Goal: Transaction & Acquisition: Download file/media

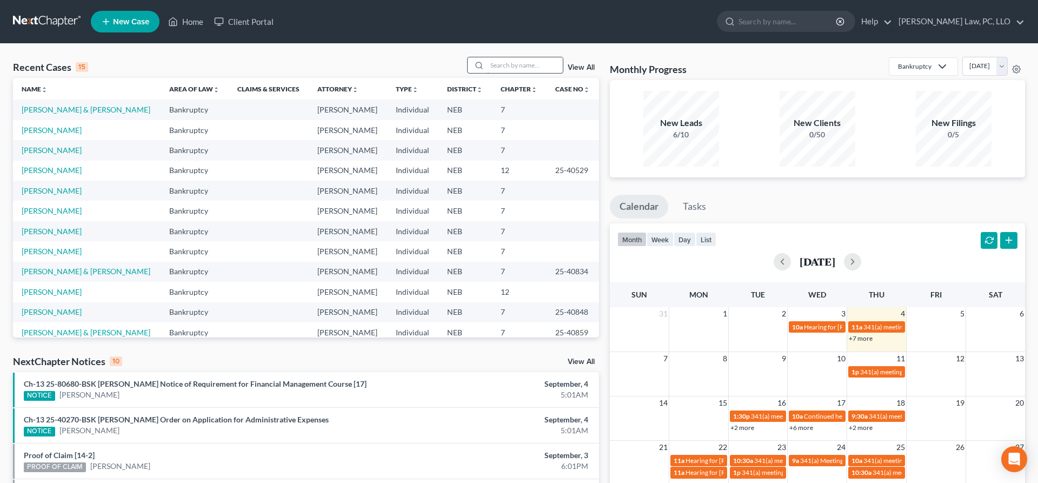
click at [498, 67] on input "search" at bounding box center [525, 65] width 76 height 16
type input "[PERSON_NAME]"
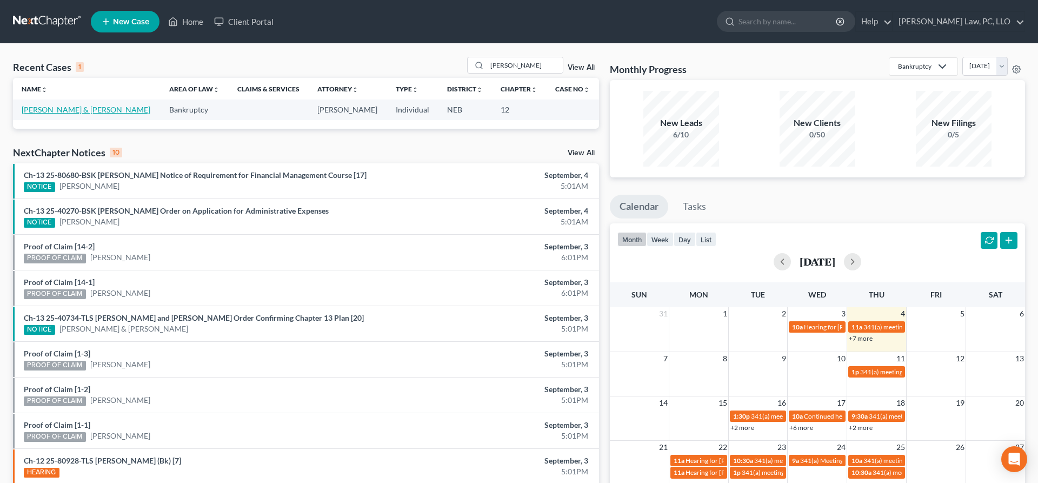
click at [90, 110] on link "[PERSON_NAME] & [PERSON_NAME]" at bounding box center [86, 109] width 129 height 9
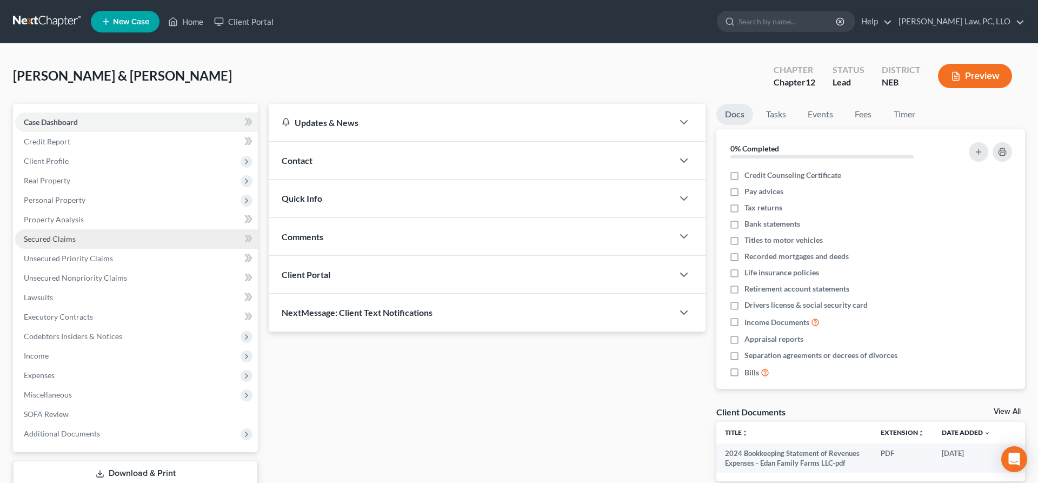
click at [74, 242] on span "Secured Claims" at bounding box center [50, 238] width 52 height 9
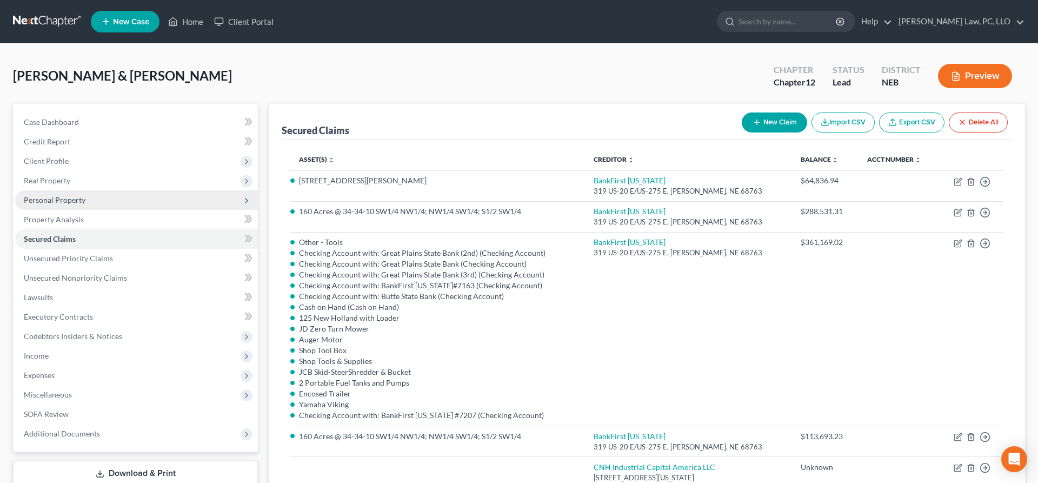
click at [45, 200] on span "Personal Property" at bounding box center [55, 199] width 62 height 9
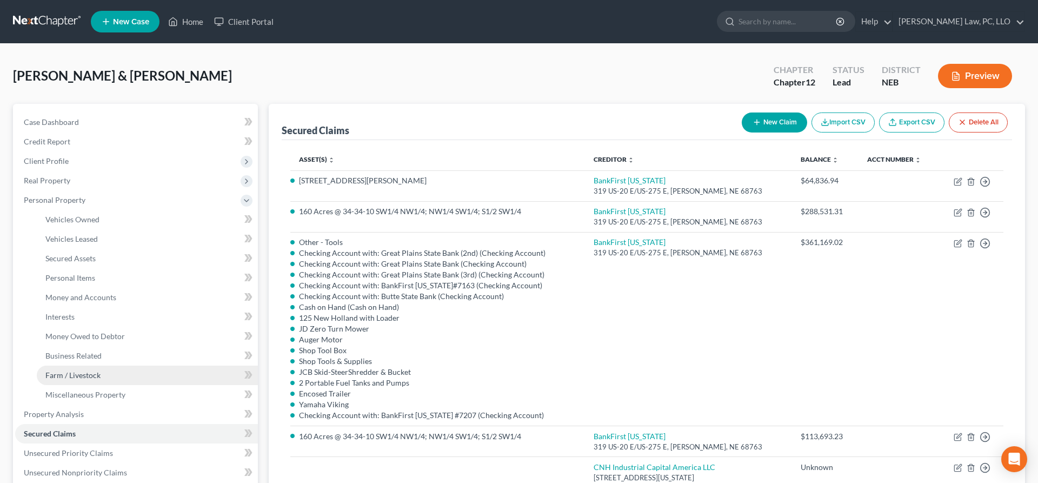
click at [82, 373] on span "Farm / Livestock" at bounding box center [72, 374] width 55 height 9
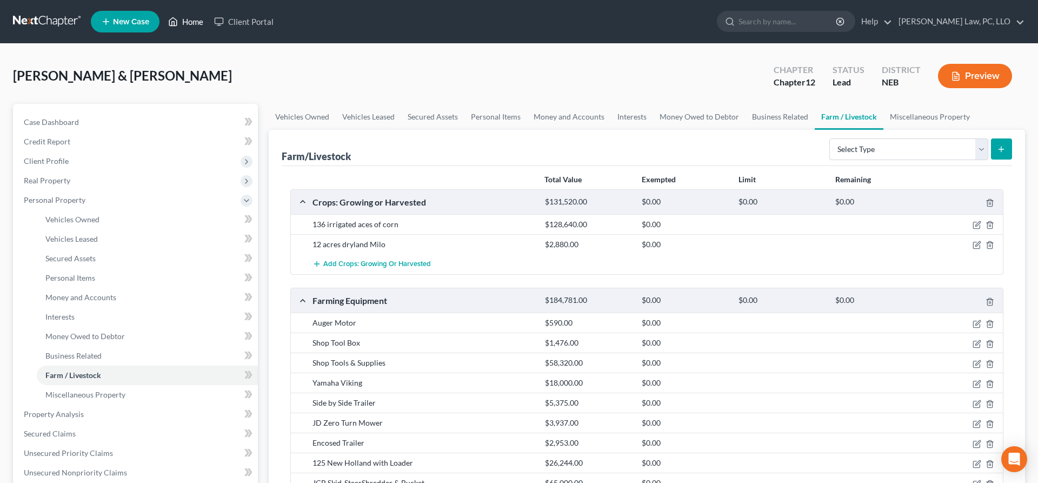
click at [174, 23] on icon at bounding box center [173, 21] width 10 height 13
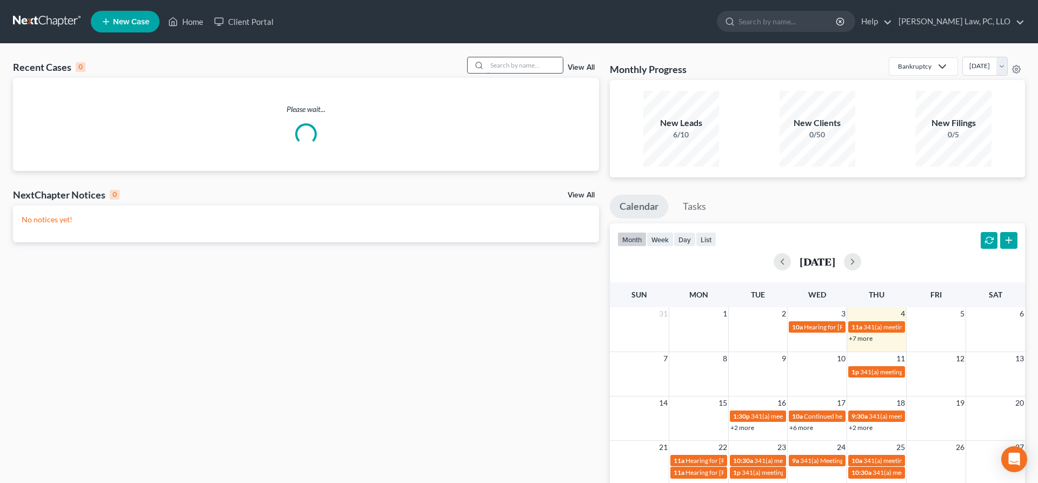
click at [533, 64] on input "search" at bounding box center [525, 65] width 76 height 16
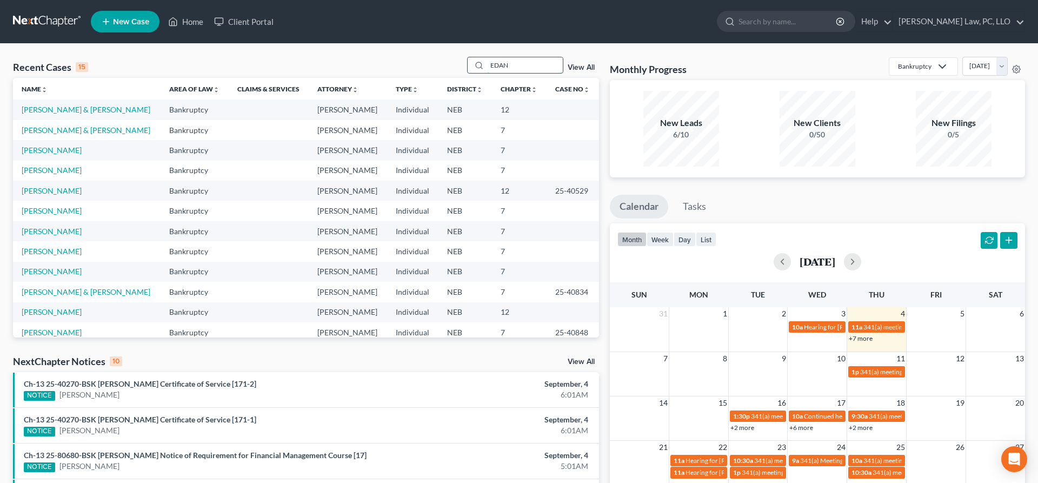
type input "EDAN"
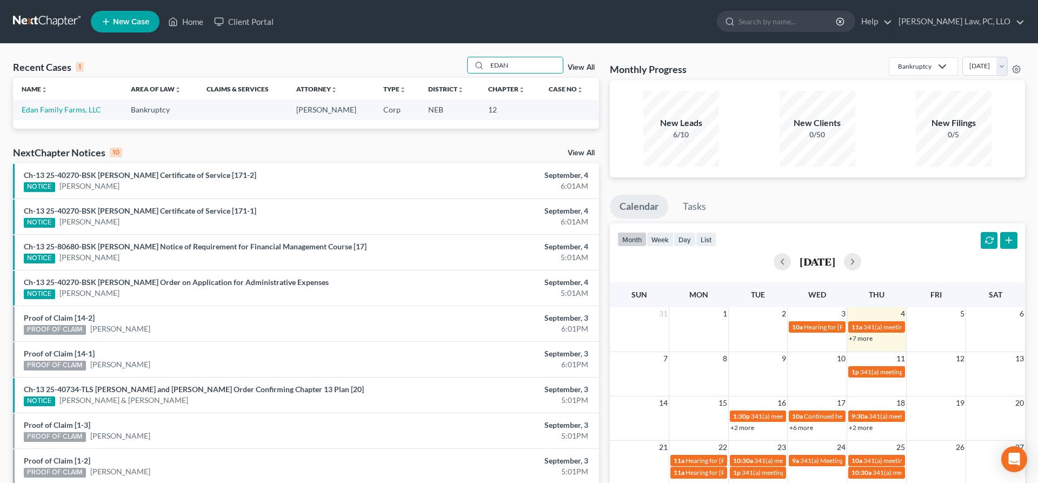
click at [70, 115] on td "Edan Family Farms, LLC" at bounding box center [67, 109] width 109 height 20
click at [70, 110] on link "Edan Family Farms, LLC" at bounding box center [61, 109] width 79 height 9
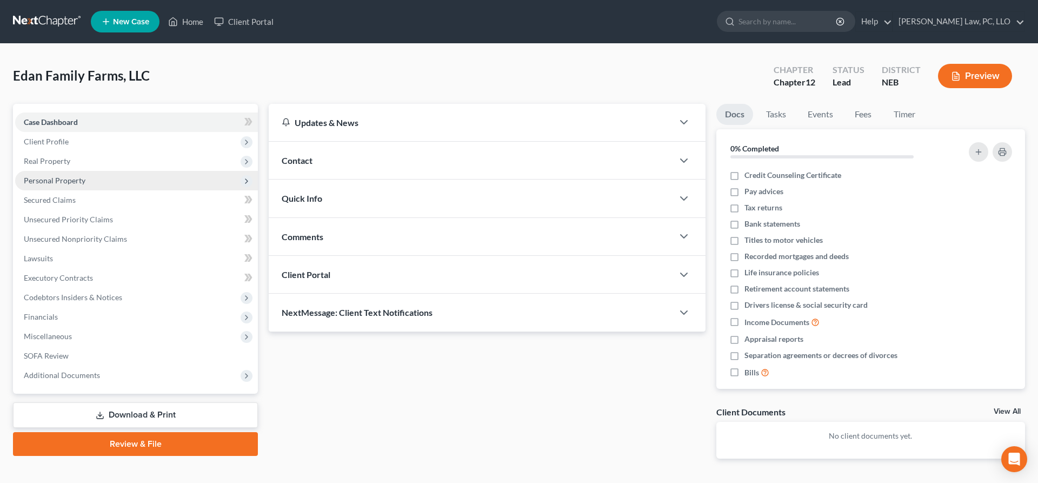
click at [74, 182] on span "Personal Property" at bounding box center [55, 180] width 62 height 9
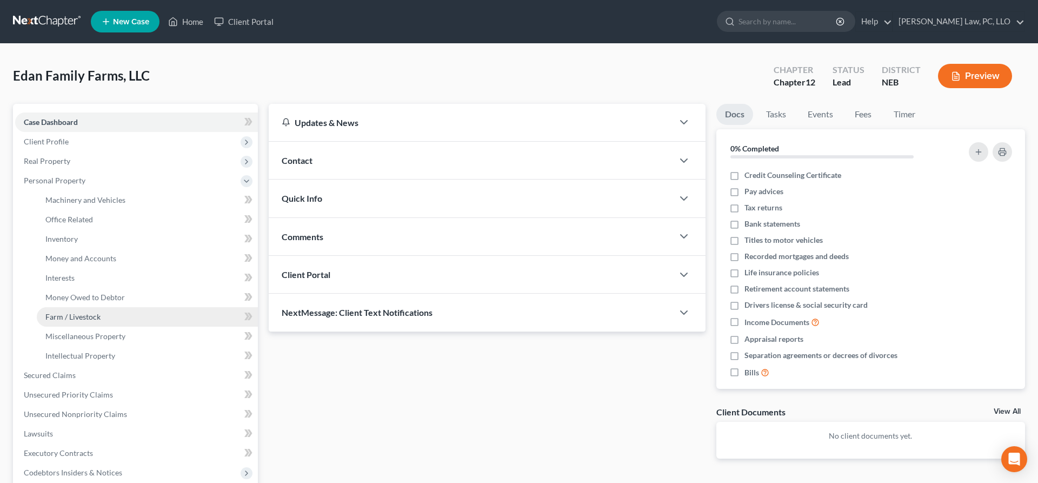
click at [83, 320] on span "Farm / Livestock" at bounding box center [72, 316] width 55 height 9
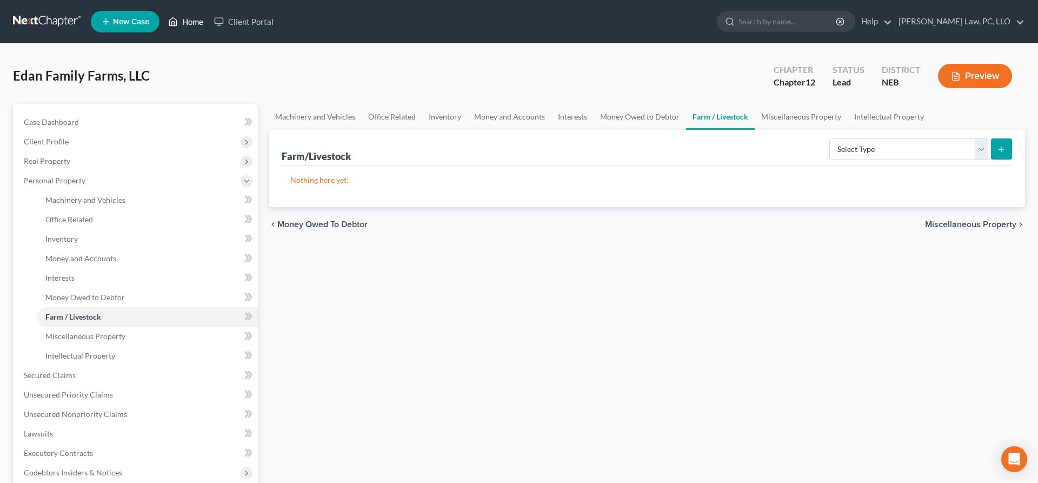
click at [197, 23] on link "Home" at bounding box center [186, 21] width 46 height 19
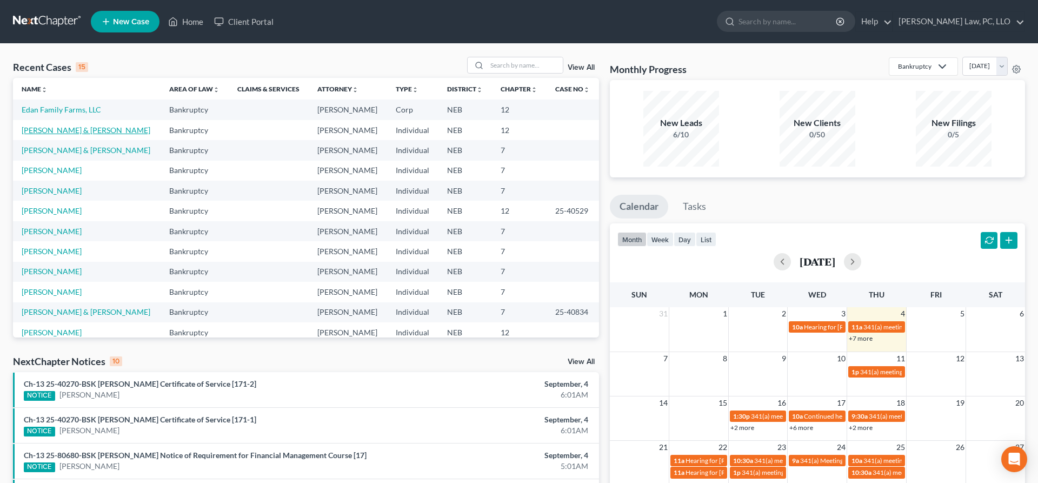
click at [62, 129] on link "[PERSON_NAME] & [PERSON_NAME]" at bounding box center [86, 129] width 129 height 9
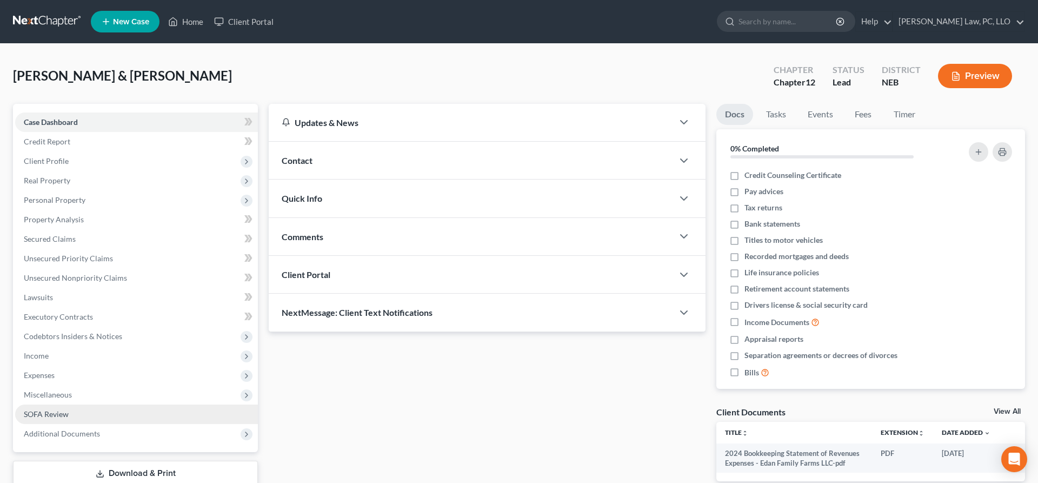
click at [64, 420] on link "SOFA Review" at bounding box center [136, 413] width 243 height 19
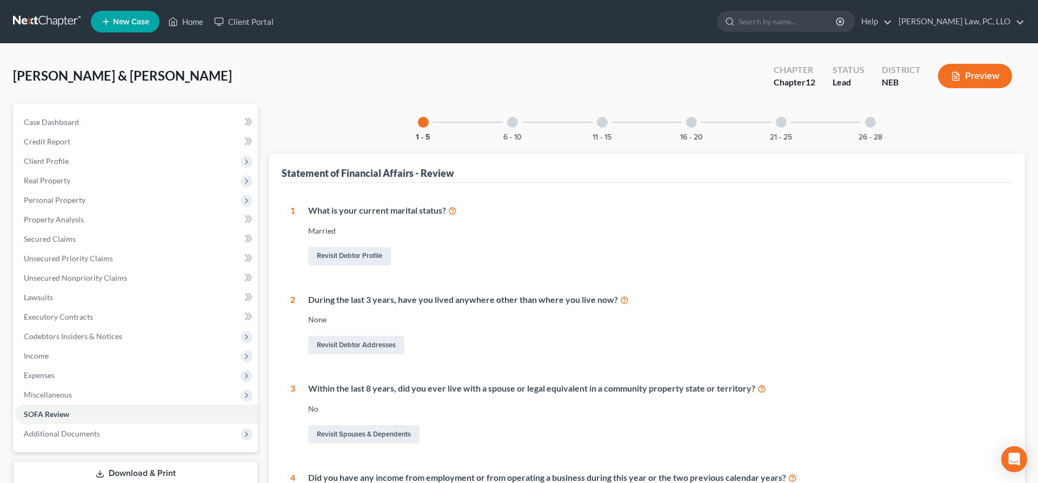
click at [598, 126] on div "11 - 15" at bounding box center [602, 122] width 37 height 37
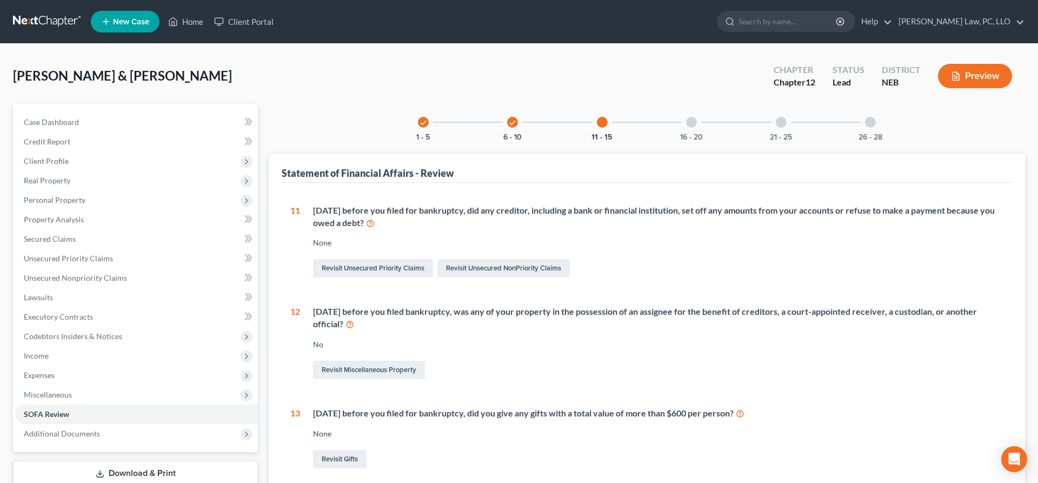
click at [521, 122] on div "check 6 - 10" at bounding box center [512, 122] width 37 height 37
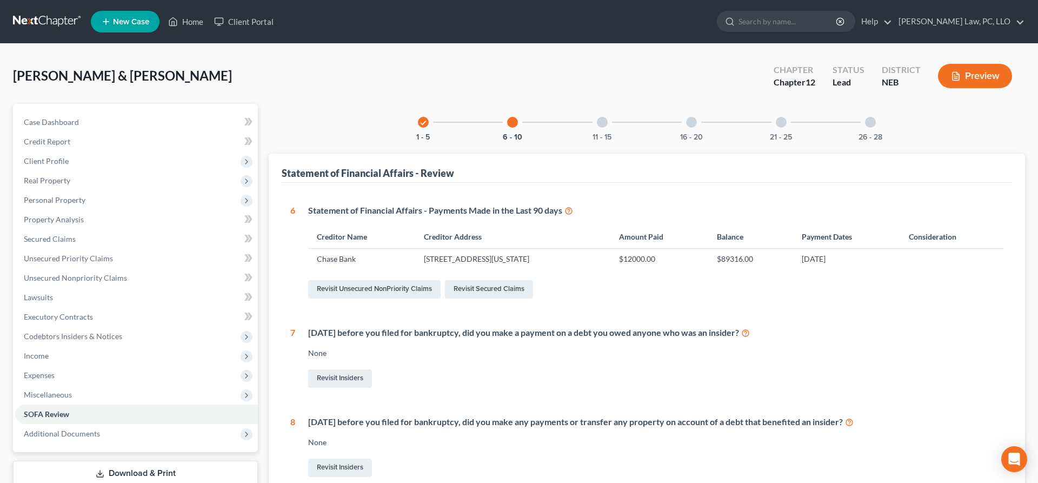
click at [610, 128] on div "11 - 15" at bounding box center [602, 122] width 37 height 37
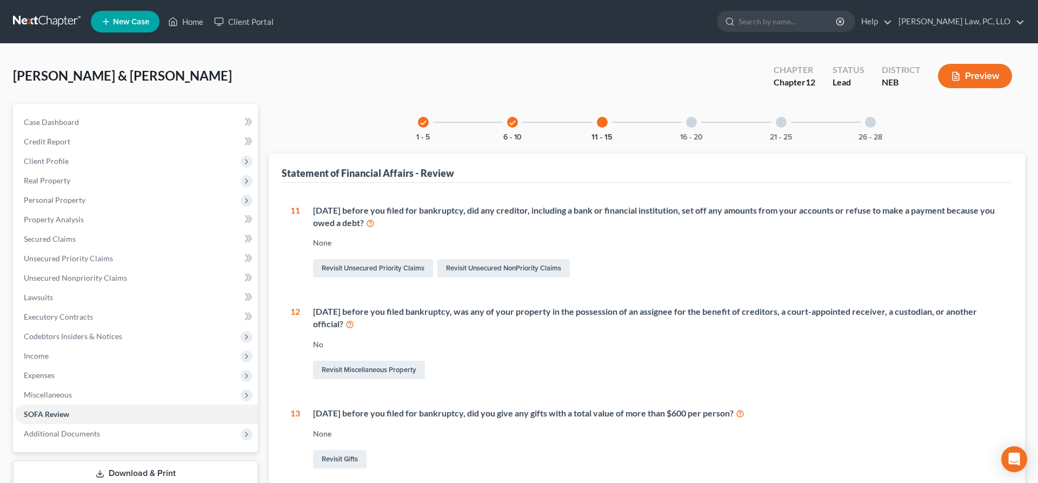
click at [688, 131] on div "16 - 20" at bounding box center [691, 122] width 37 height 37
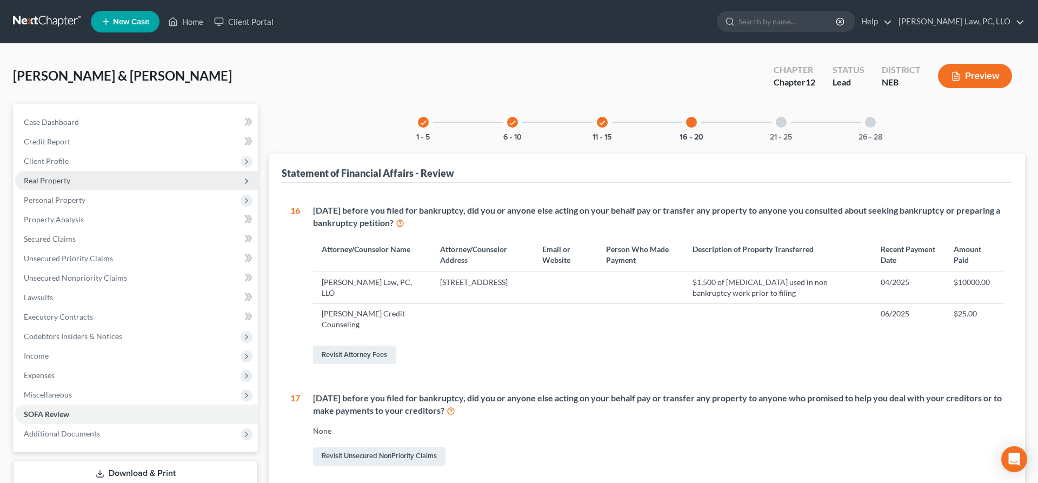
click at [81, 183] on span "Real Property" at bounding box center [136, 180] width 243 height 19
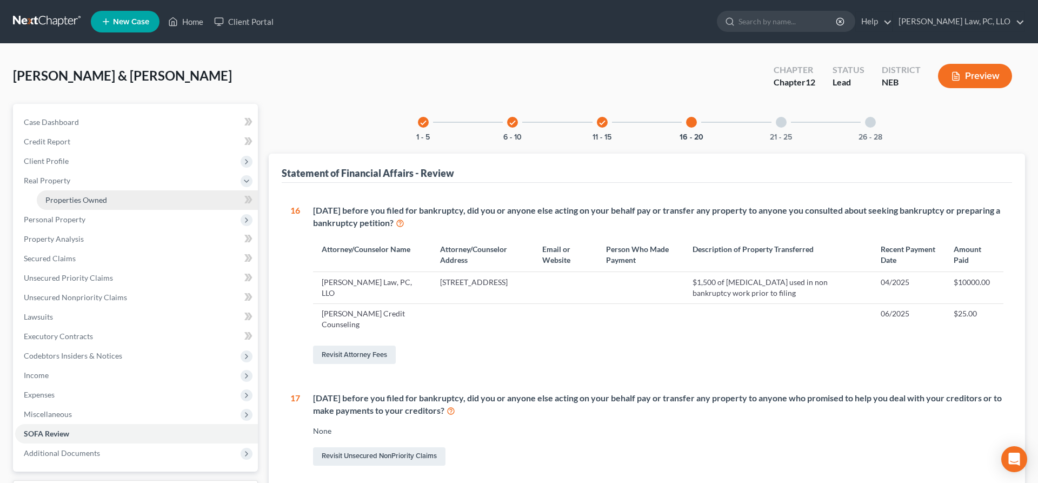
click at [87, 194] on link "Properties Owned" at bounding box center [147, 199] width 221 height 19
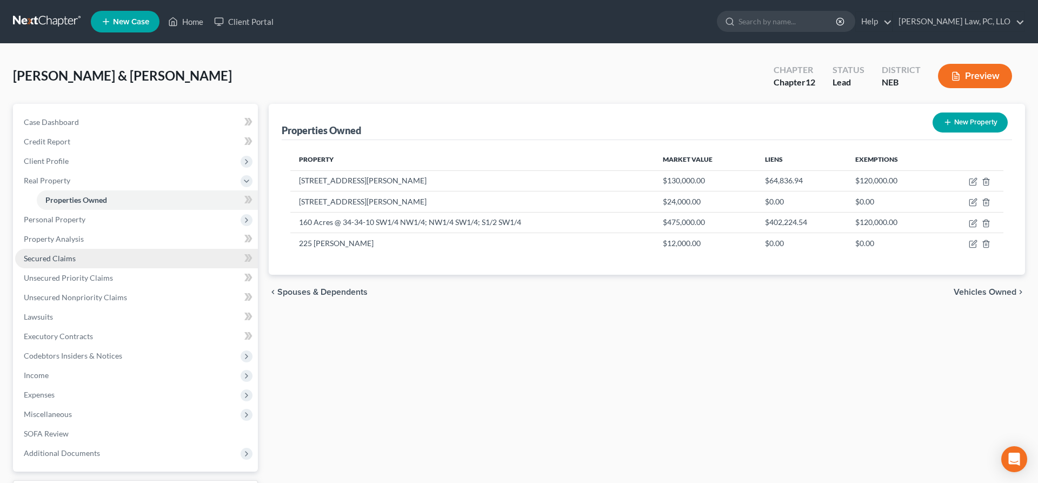
click at [74, 260] on span "Secured Claims" at bounding box center [50, 258] width 52 height 9
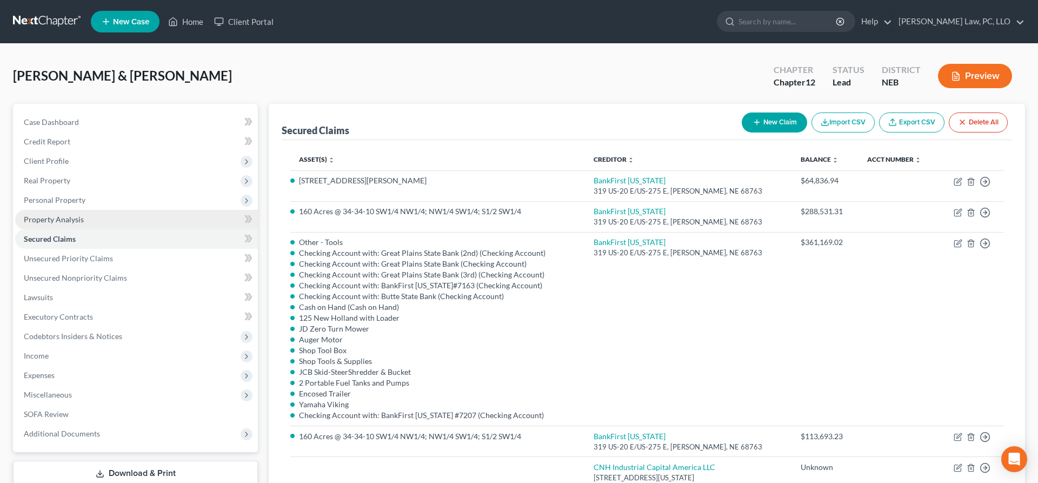
click at [104, 214] on link "Property Analysis" at bounding box center [136, 219] width 243 height 19
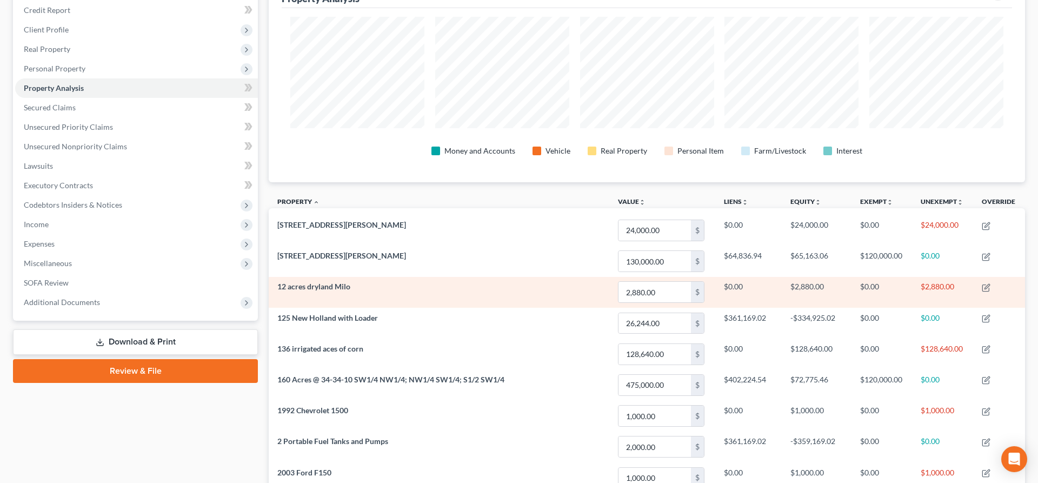
scroll to position [55, 0]
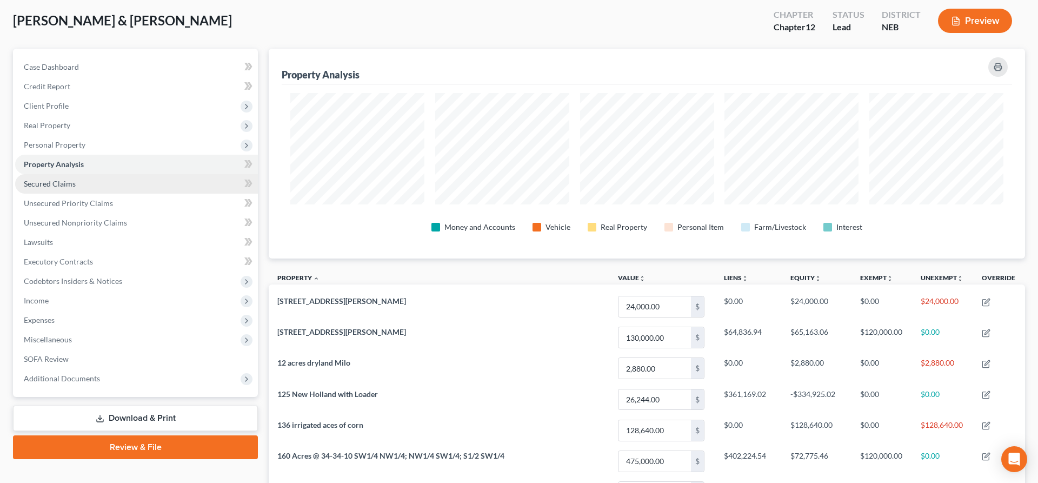
click at [83, 185] on link "Secured Claims" at bounding box center [136, 183] width 243 height 19
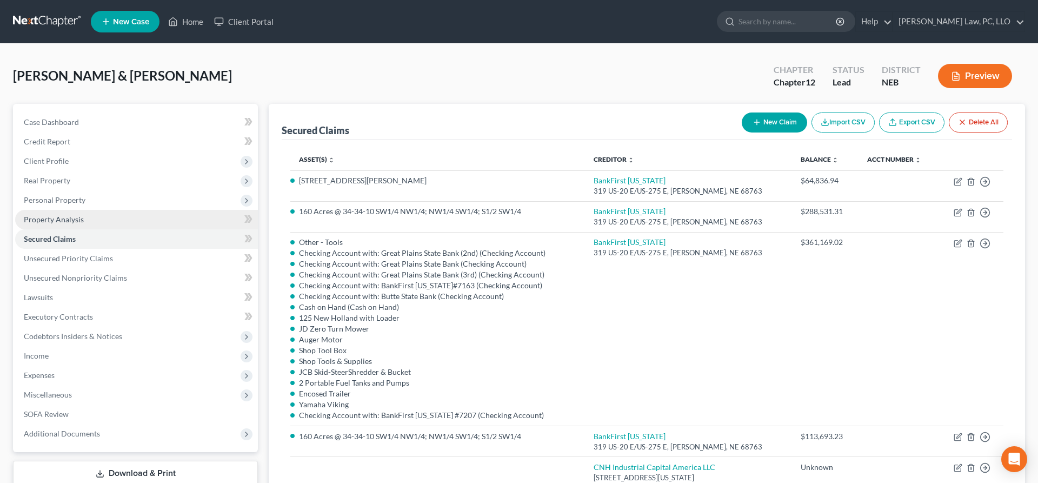
click at [121, 214] on link "Property Analysis" at bounding box center [136, 219] width 243 height 19
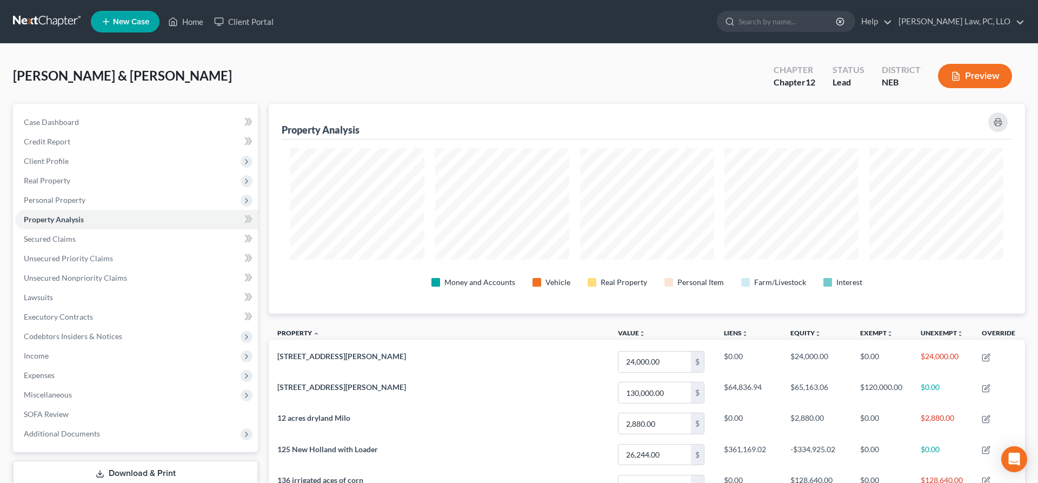
scroll to position [210, 756]
click at [183, 23] on link "Home" at bounding box center [186, 21] width 46 height 19
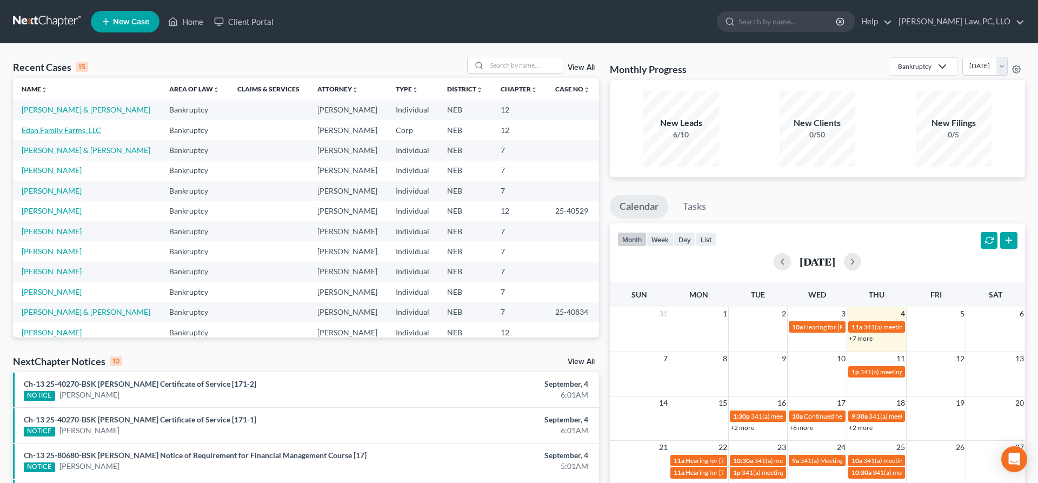
click at [76, 132] on link "Edan Family Farms, LLC" at bounding box center [61, 129] width 79 height 9
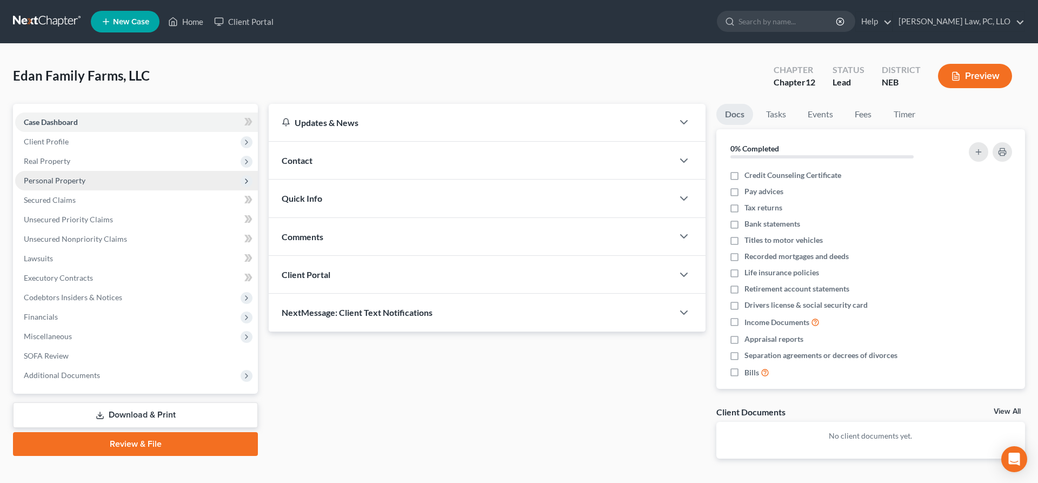
click at [77, 180] on span "Personal Property" at bounding box center [55, 180] width 62 height 9
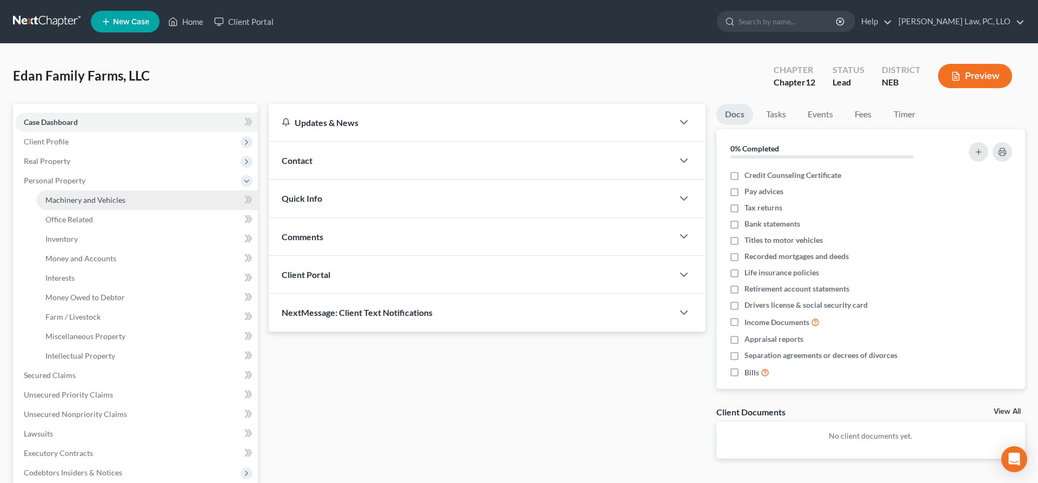
click at [82, 197] on span "Machinery and Vehicles" at bounding box center [85, 199] width 80 height 9
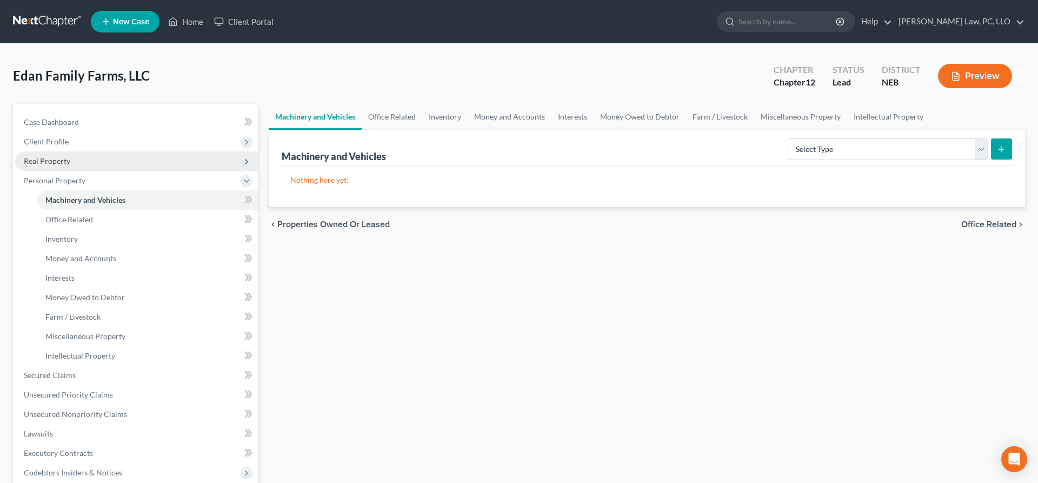
click at [67, 160] on span "Real Property" at bounding box center [47, 160] width 47 height 9
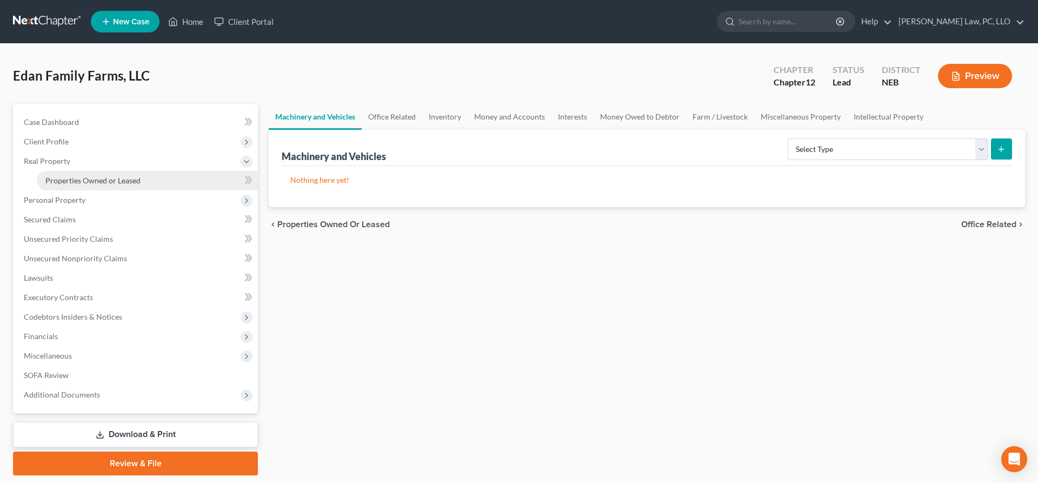
click at [72, 176] on span "Properties Owned or Leased" at bounding box center [92, 180] width 95 height 9
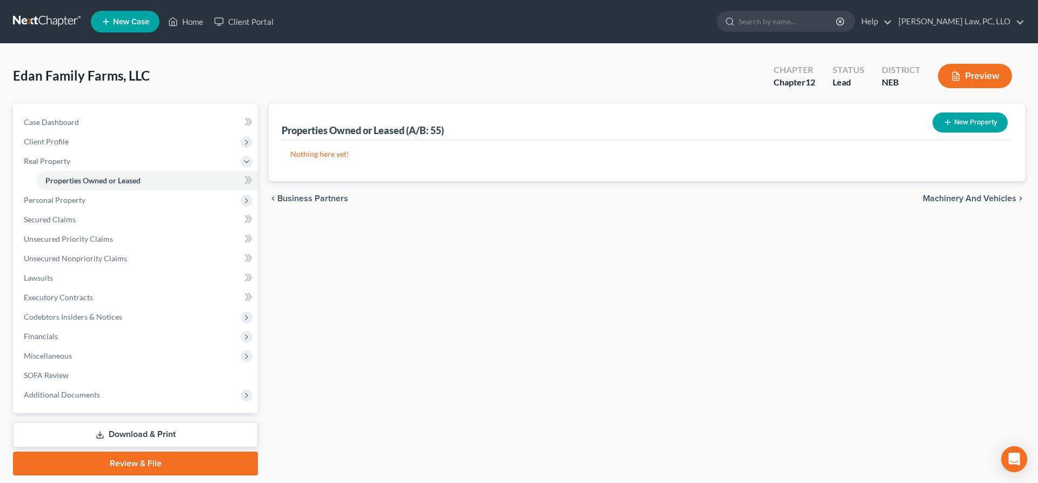
click at [974, 75] on button "Preview" at bounding box center [975, 76] width 74 height 24
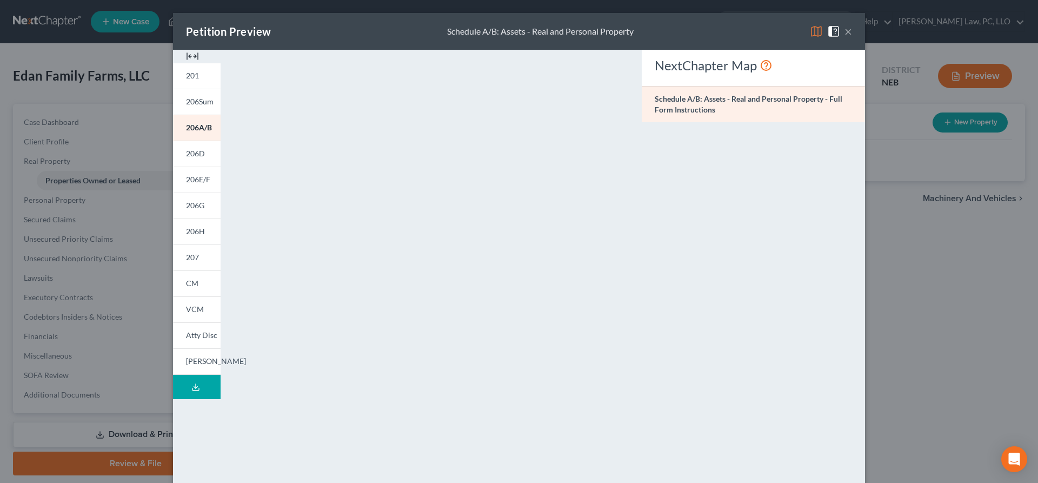
click at [851, 31] on button "×" at bounding box center [849, 31] width 8 height 13
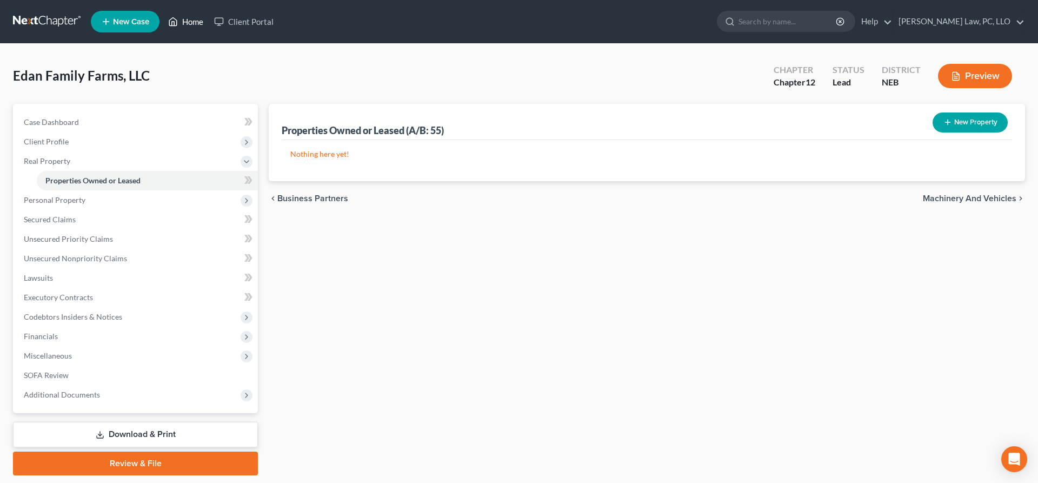
click at [182, 24] on link "Home" at bounding box center [186, 21] width 46 height 19
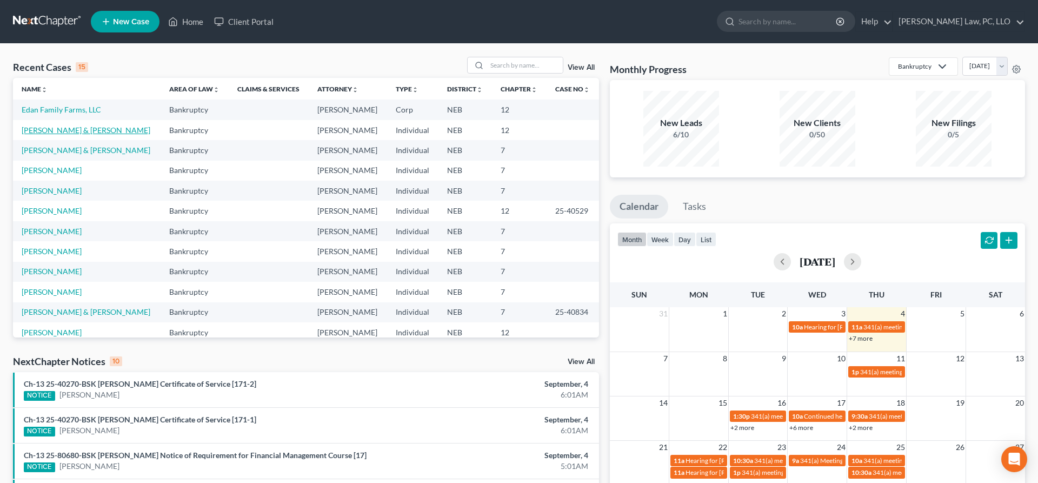
click at [82, 134] on link "[PERSON_NAME] & [PERSON_NAME]" at bounding box center [86, 129] width 129 height 9
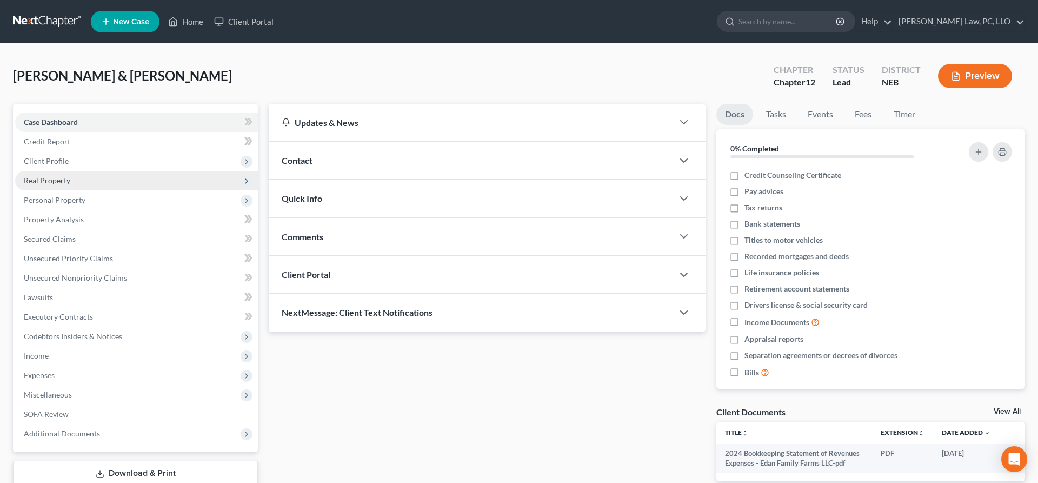
click at [82, 179] on span "Real Property" at bounding box center [136, 180] width 243 height 19
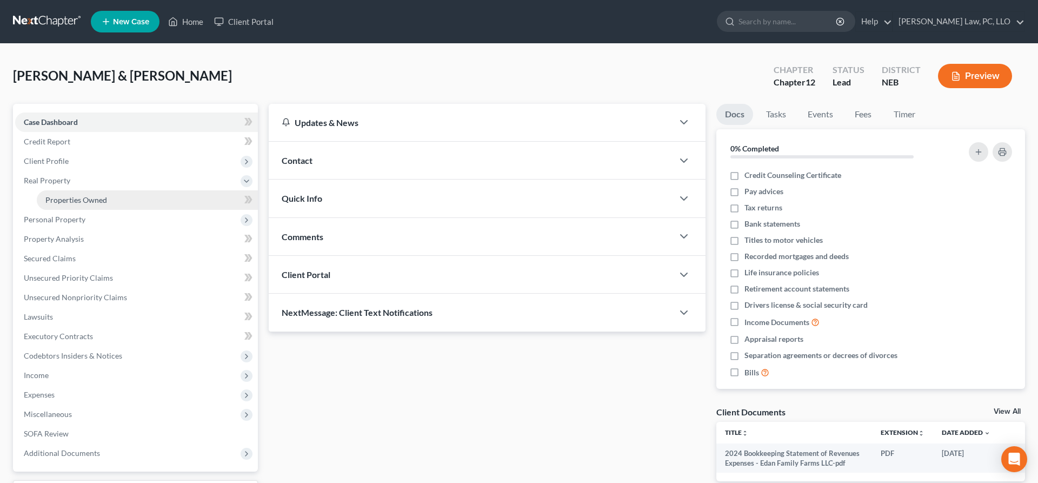
click at [84, 197] on span "Properties Owned" at bounding box center [76, 199] width 62 height 9
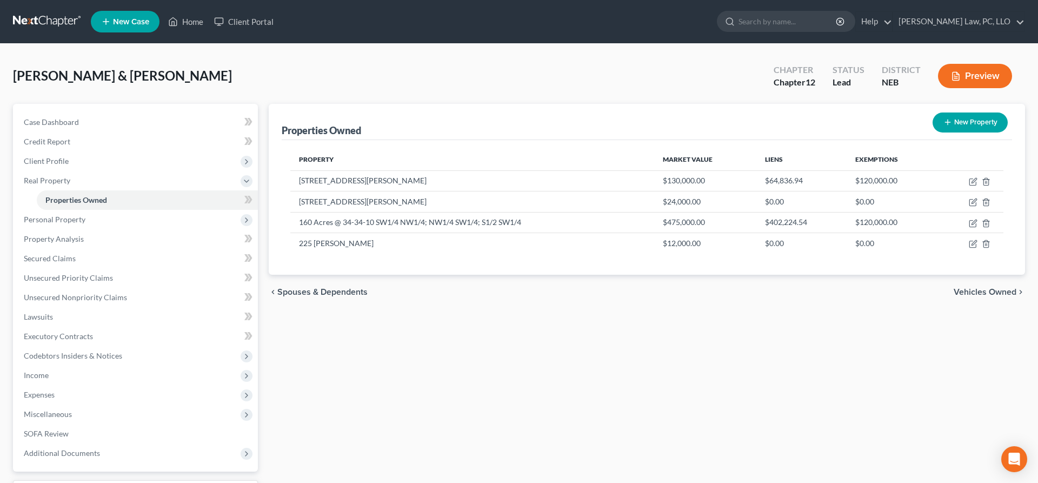
click at [955, 78] on line "button" at bounding box center [955, 78] width 3 height 0
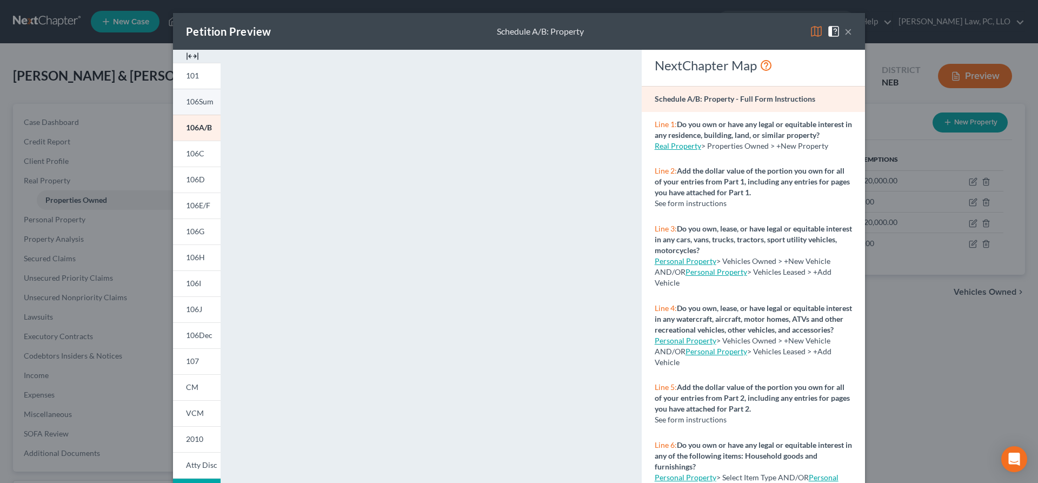
click at [209, 108] on link "106Sum" at bounding box center [197, 102] width 48 height 26
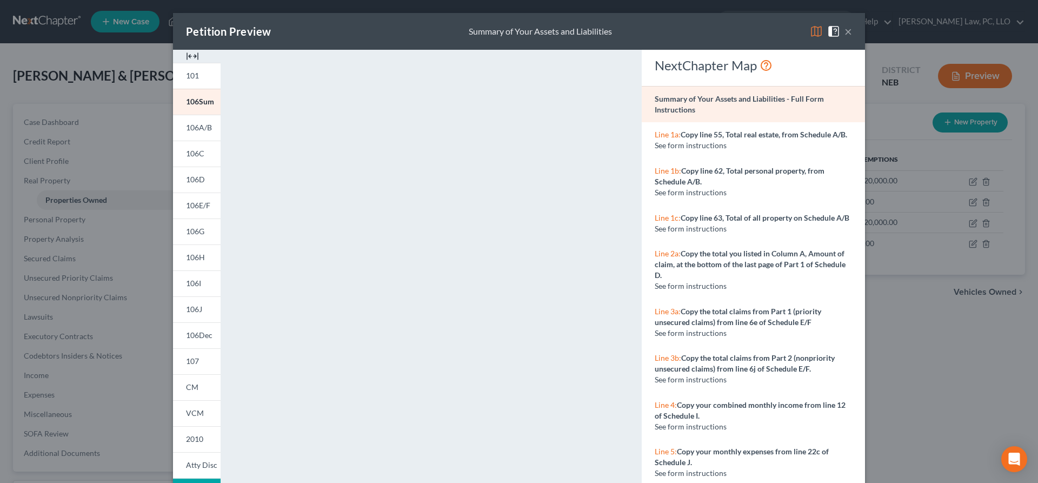
click at [852, 31] on button "×" at bounding box center [849, 31] width 8 height 13
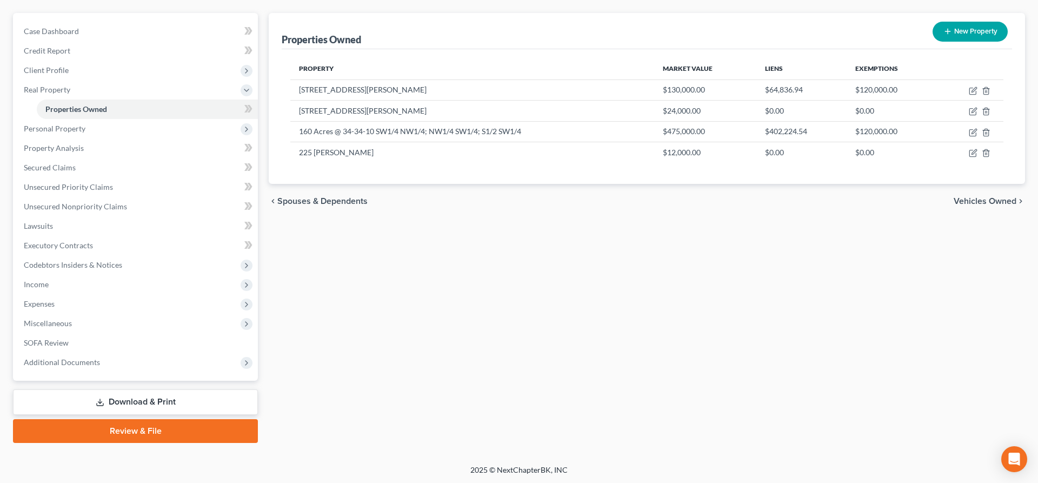
click at [88, 400] on link "Download & Print" at bounding box center [135, 401] width 245 height 25
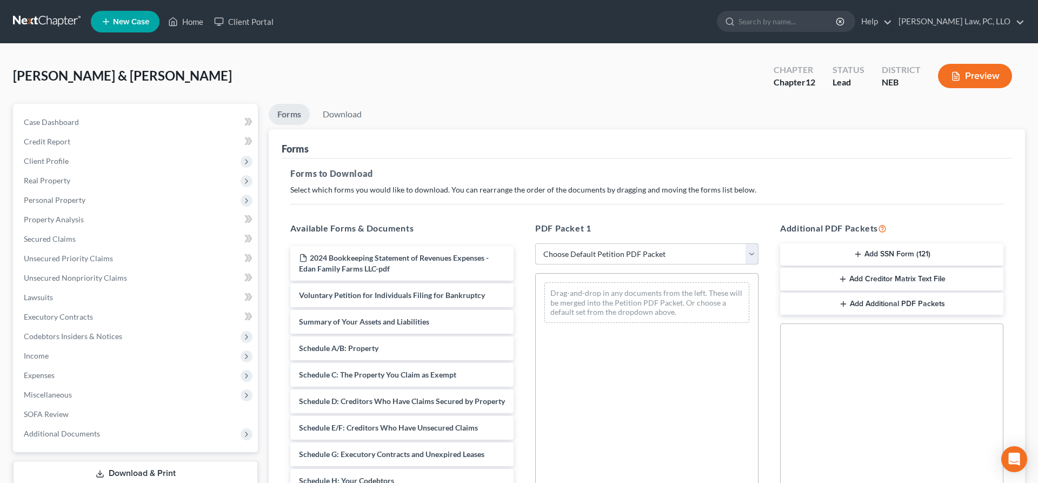
click at [535, 243] on select "Choose Default Petition PDF Packet Complete Bankruptcy Petition (all forms and …" at bounding box center [646, 254] width 223 height 22
click at [615, 215] on div "PDF Packet 1 Choose Default Petition PDF Packet Complete Bankruptcy Petition (a…" at bounding box center [647, 396] width 245 height 367
drag, startPoint x: 388, startPoint y: 318, endPoint x: 637, endPoint y: 312, distance: 249.4
click at [522, 315] on div "Summary of Your Assets and Liabilities 2024 Bookkeeping Statement of Revenues E…" at bounding box center [402, 486] width 241 height 480
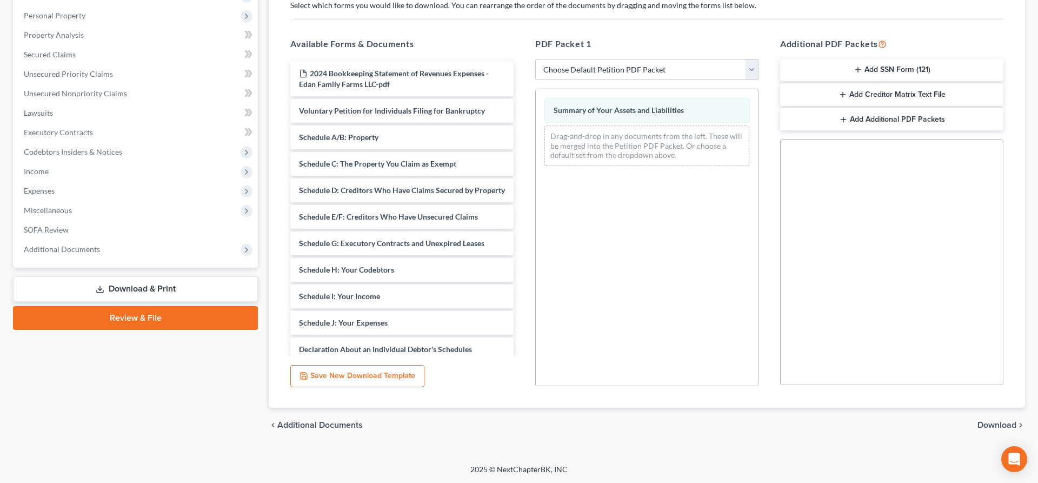
click at [985, 426] on span "Download" at bounding box center [997, 425] width 39 height 9
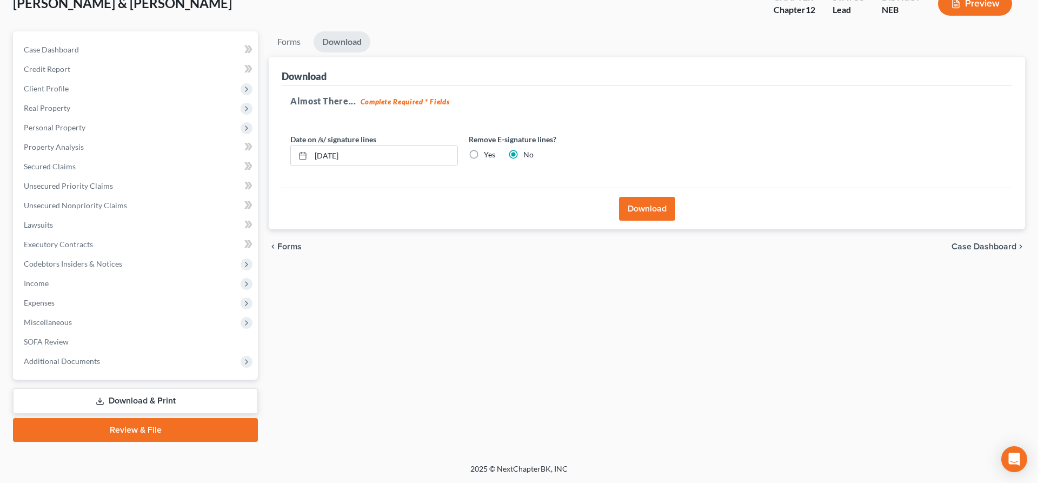
scroll to position [71, 0]
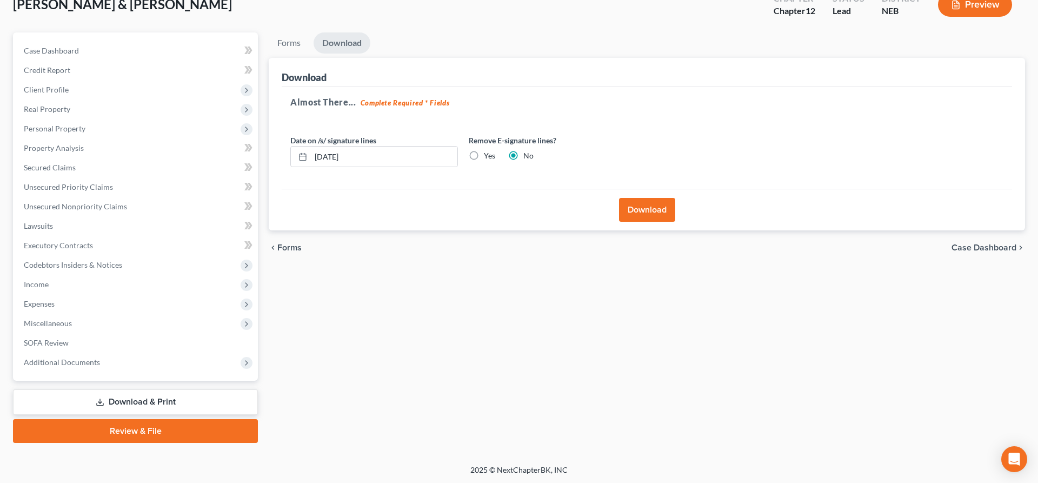
click at [649, 202] on button "Download" at bounding box center [647, 210] width 56 height 24
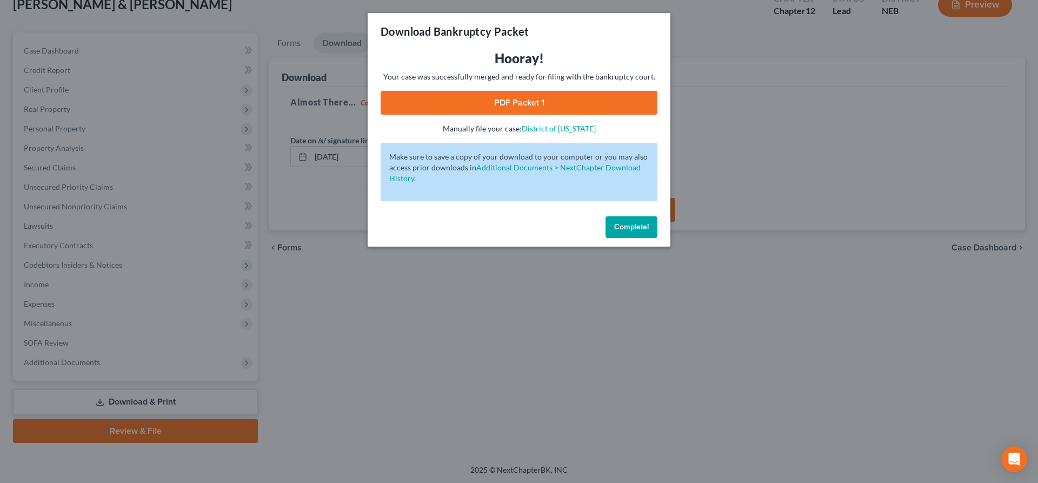
click at [439, 105] on link "PDF Packet 1" at bounding box center [519, 103] width 277 height 24
click at [633, 220] on button "Complete!" at bounding box center [632, 227] width 52 height 22
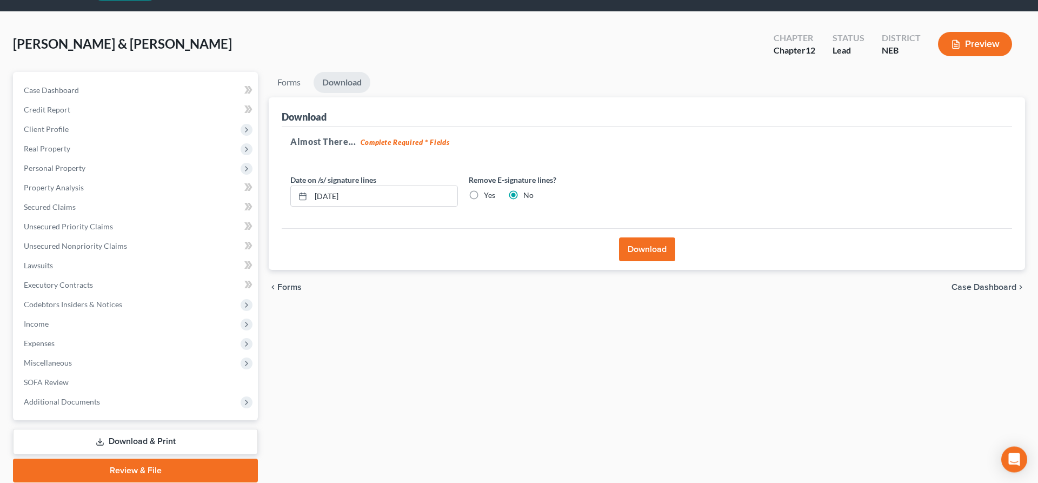
scroll to position [0, 0]
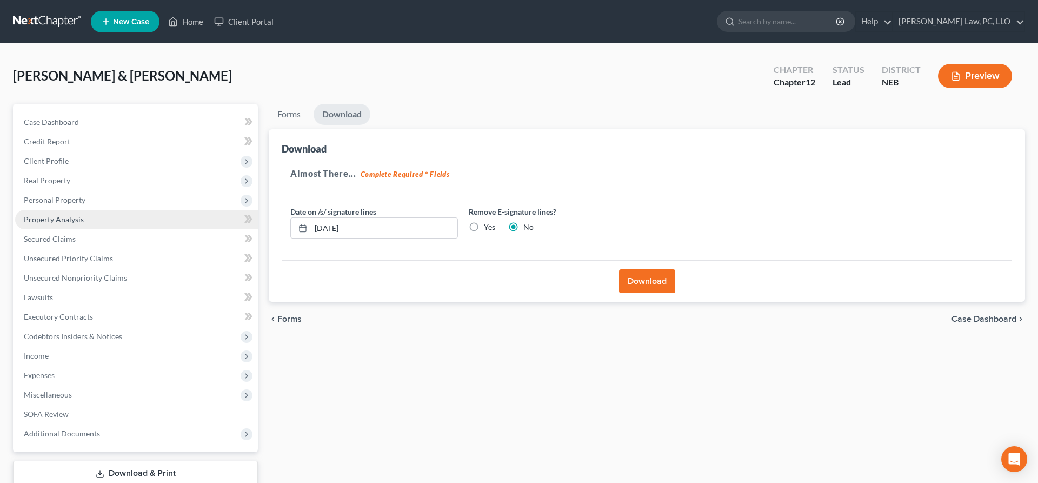
click at [99, 226] on link "Property Analysis" at bounding box center [136, 219] width 243 height 19
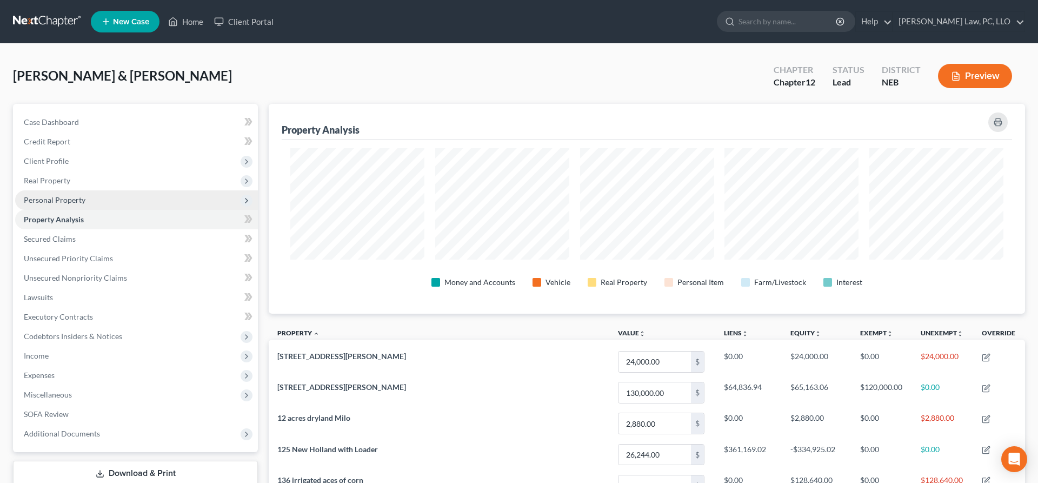
click at [74, 198] on span "Personal Property" at bounding box center [55, 199] width 62 height 9
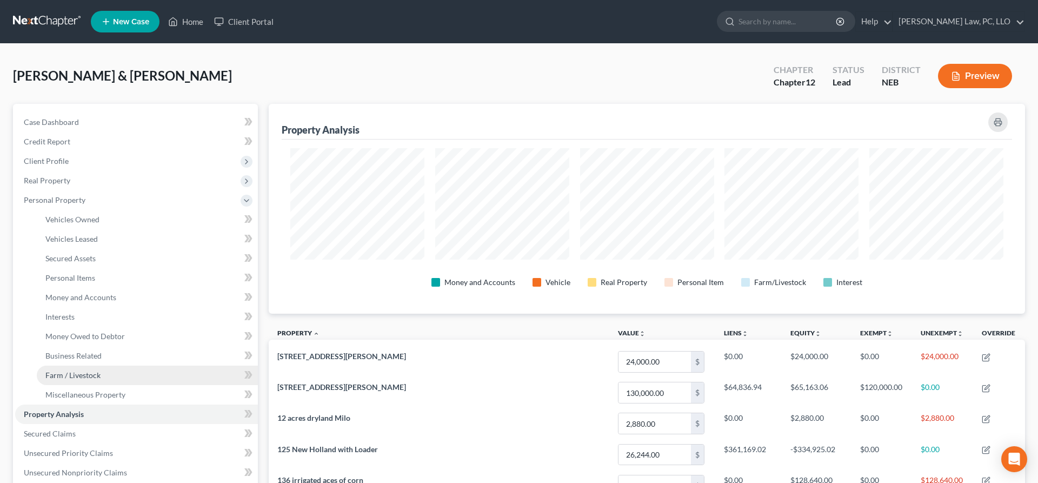
click at [90, 379] on span "Farm / Livestock" at bounding box center [72, 374] width 55 height 9
